Goal: Information Seeking & Learning: Learn about a topic

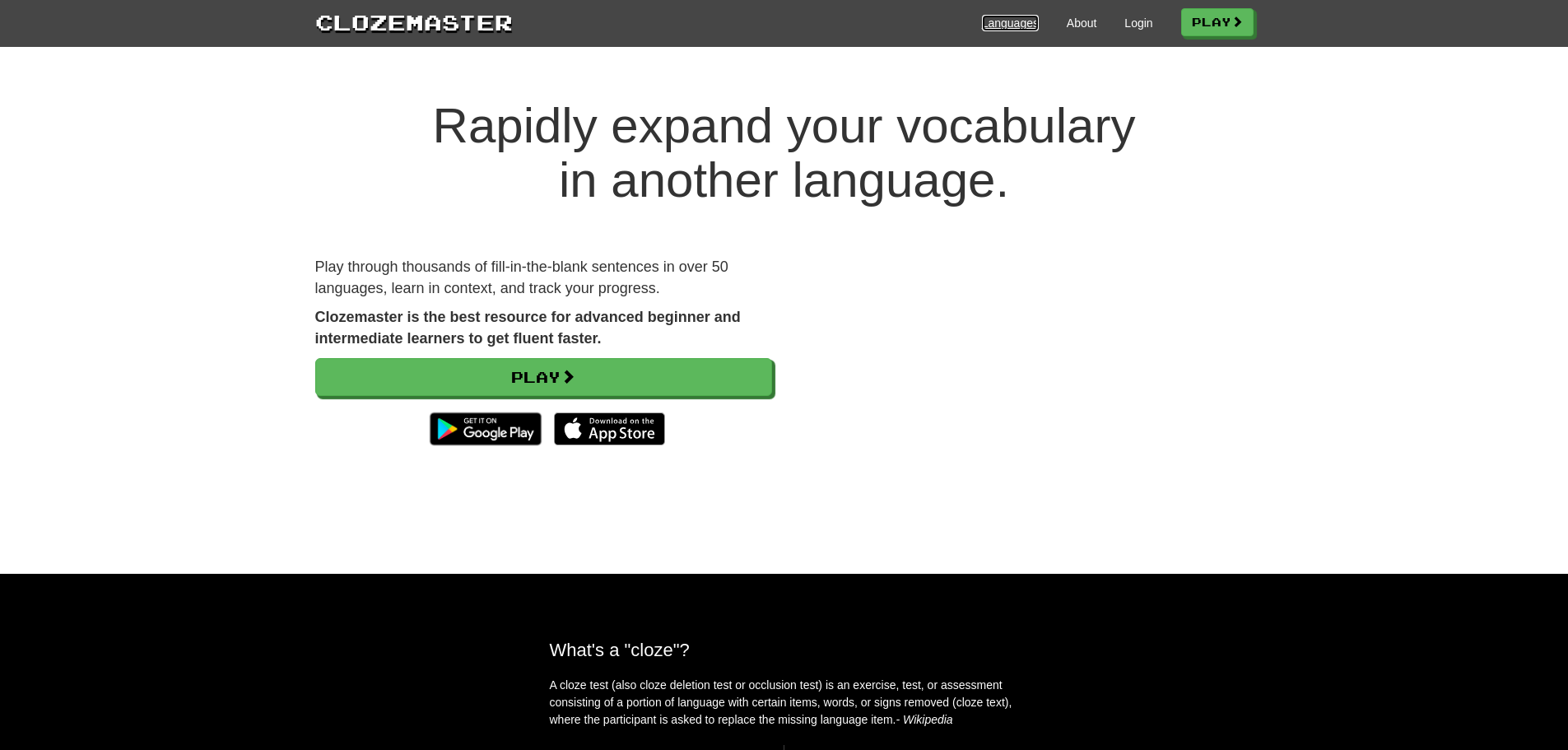
click at [1006, 28] on link "Languages" at bounding box center [1011, 22] width 57 height 16
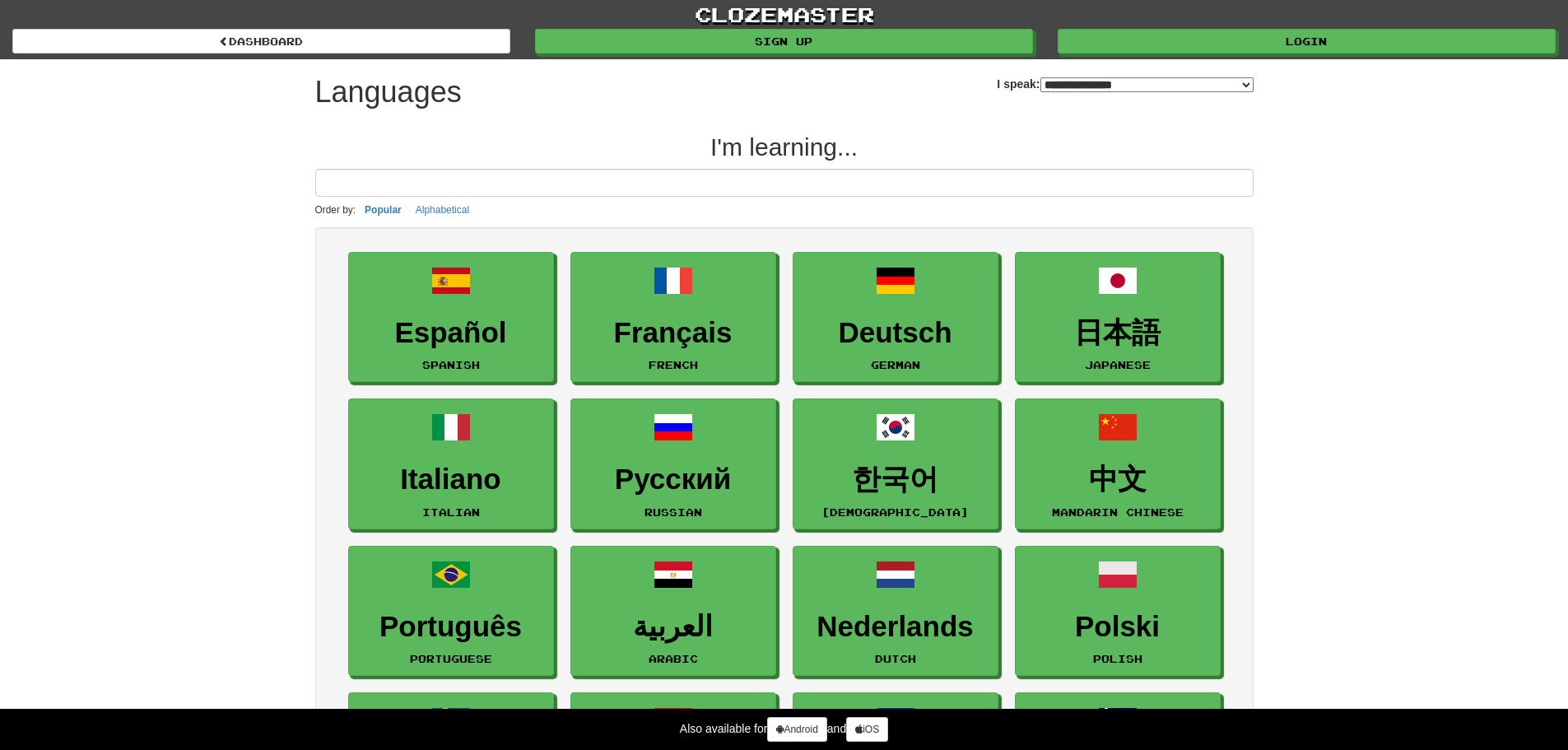
select select "*******"
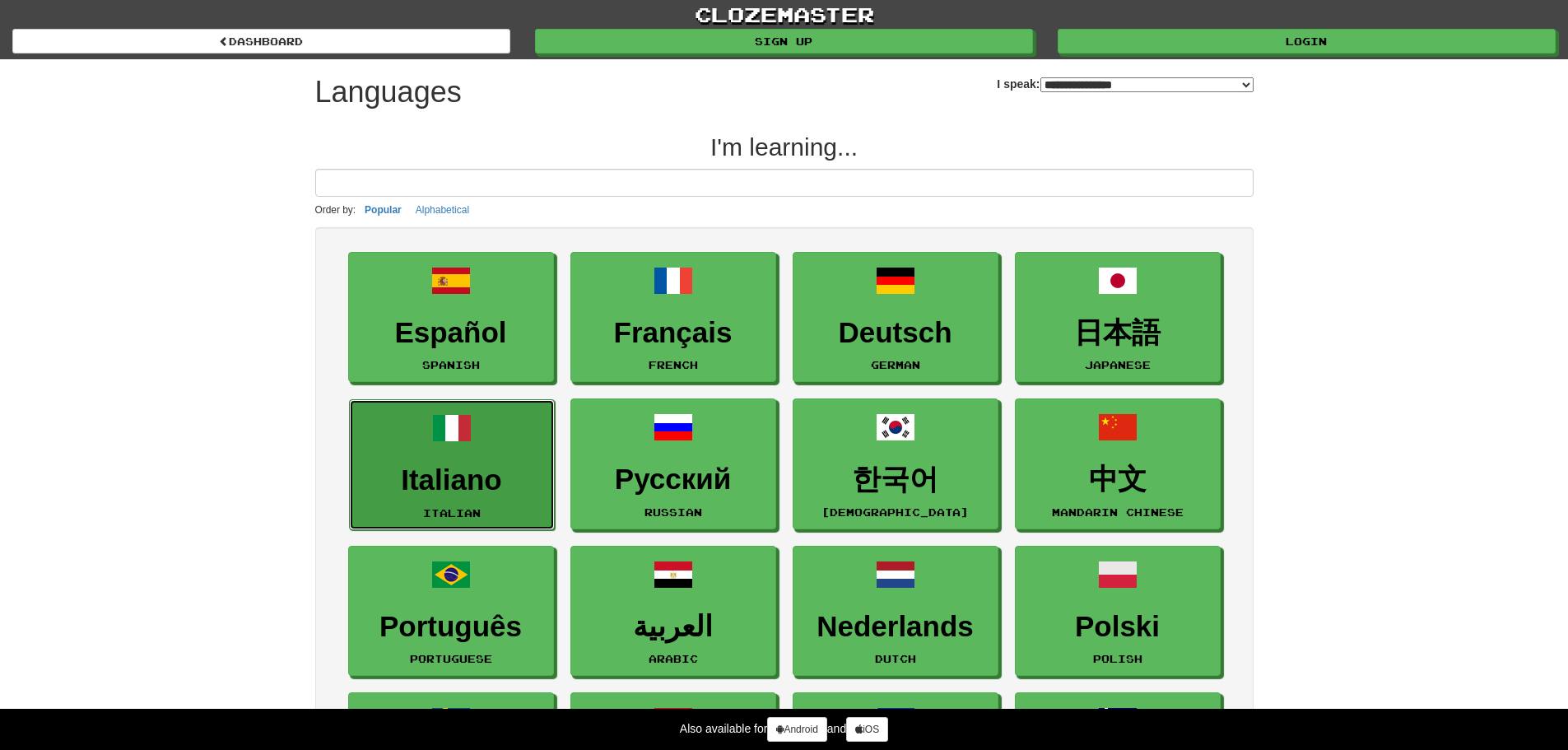
click at [418, 450] on link "Italiano Italian" at bounding box center [451, 464] width 206 height 131
